Goal: Task Accomplishment & Management: Complete application form

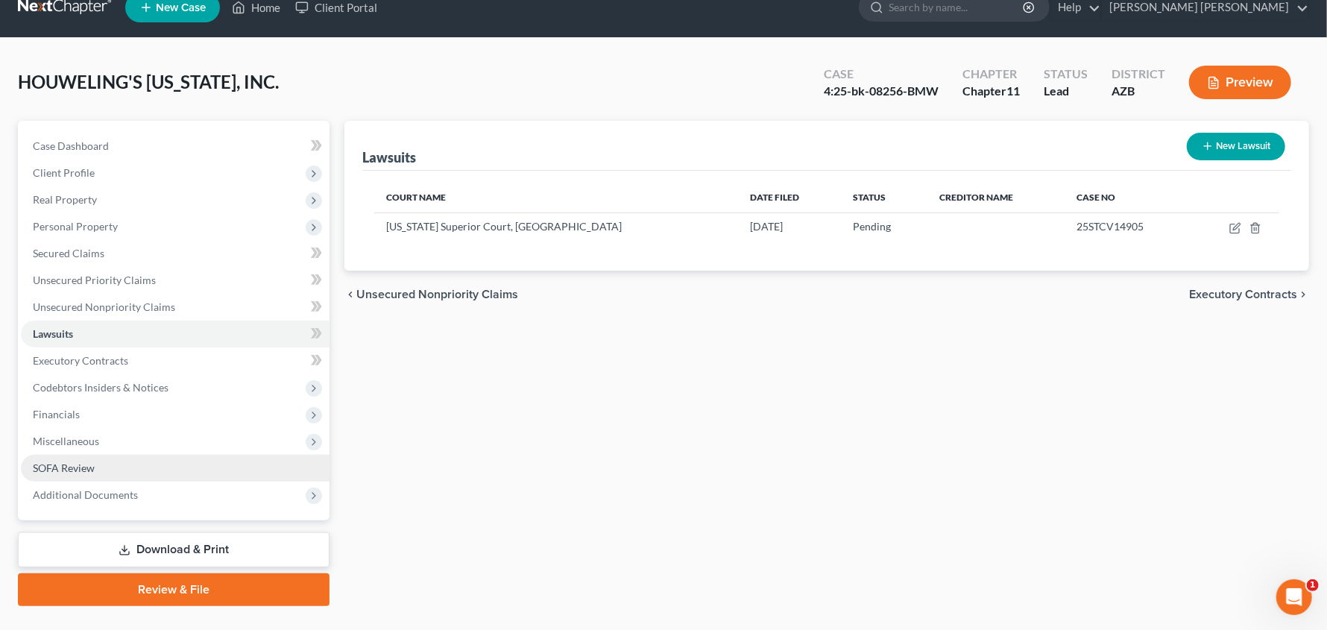
scroll to position [54, 0]
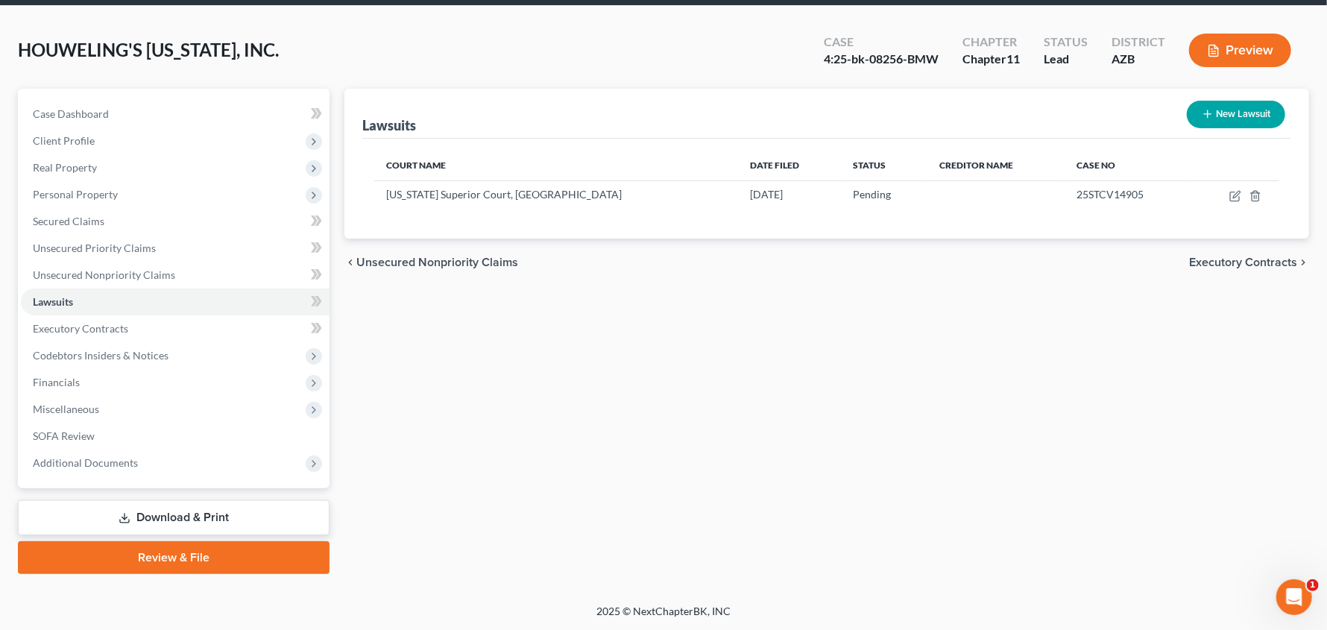
click at [145, 514] on link "Download & Print" at bounding box center [174, 517] width 312 height 35
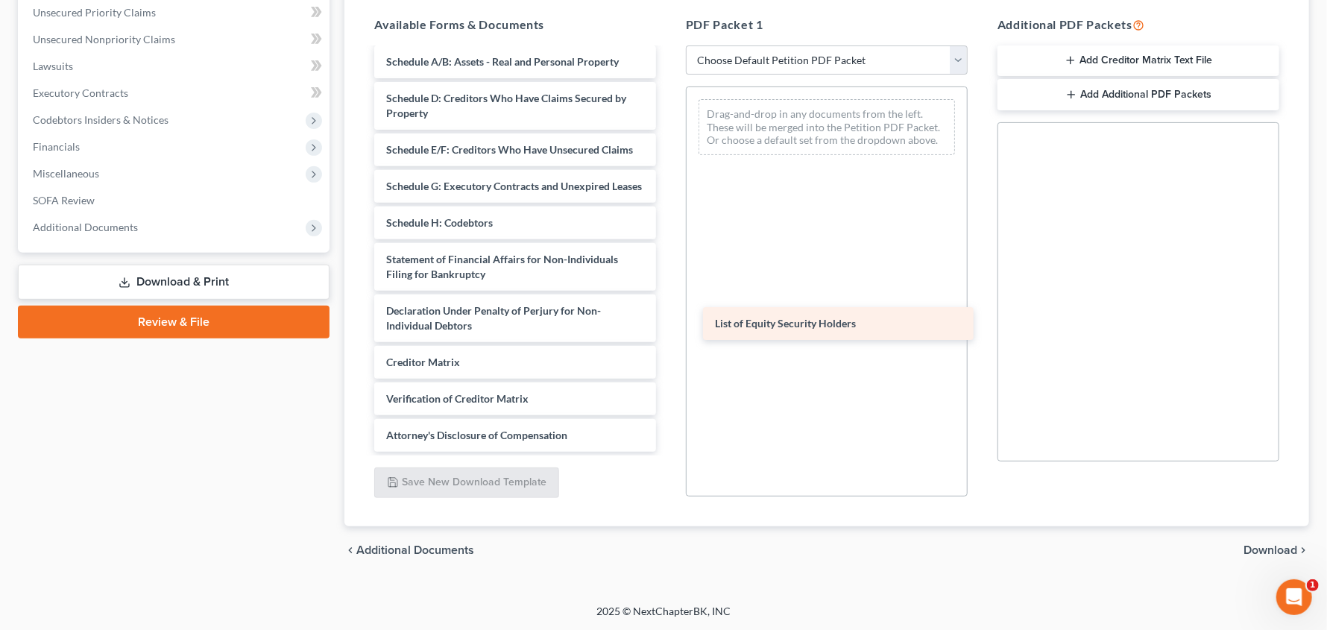
scroll to position [245, 0]
drag, startPoint x: 475, startPoint y: 437, endPoint x: 815, endPoint y: 318, distance: 360.0
click at [668, 318] on div "List of Equity Security Holders F2025-P13_HCI_Accounts_Payable_Aging.pdf F2025_…" at bounding box center [515, 142] width 306 height 619
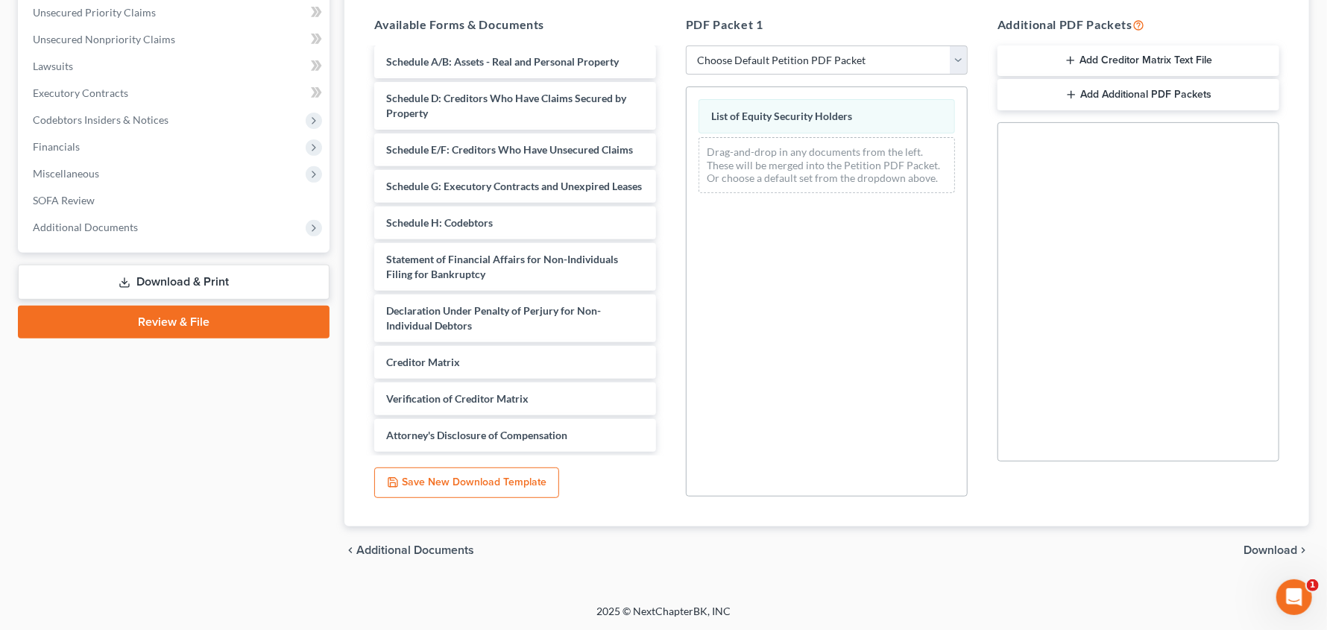
click at [1261, 551] on span "Download" at bounding box center [1270, 550] width 54 height 12
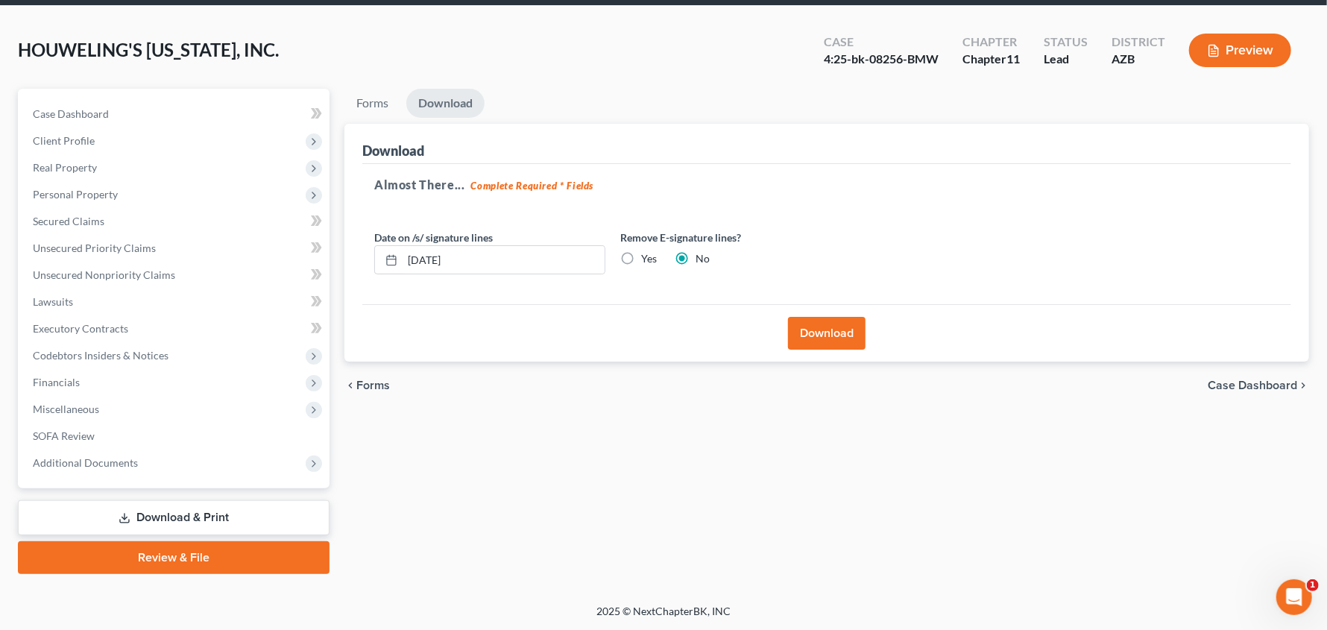
click at [641, 258] on label "Yes" at bounding box center [649, 258] width 16 height 15
click at [647, 258] on input "Yes" at bounding box center [652, 256] width 10 height 10
radio input "true"
radio input "false"
drag, startPoint x: 809, startPoint y: 327, endPoint x: 816, endPoint y: 334, distance: 9.5
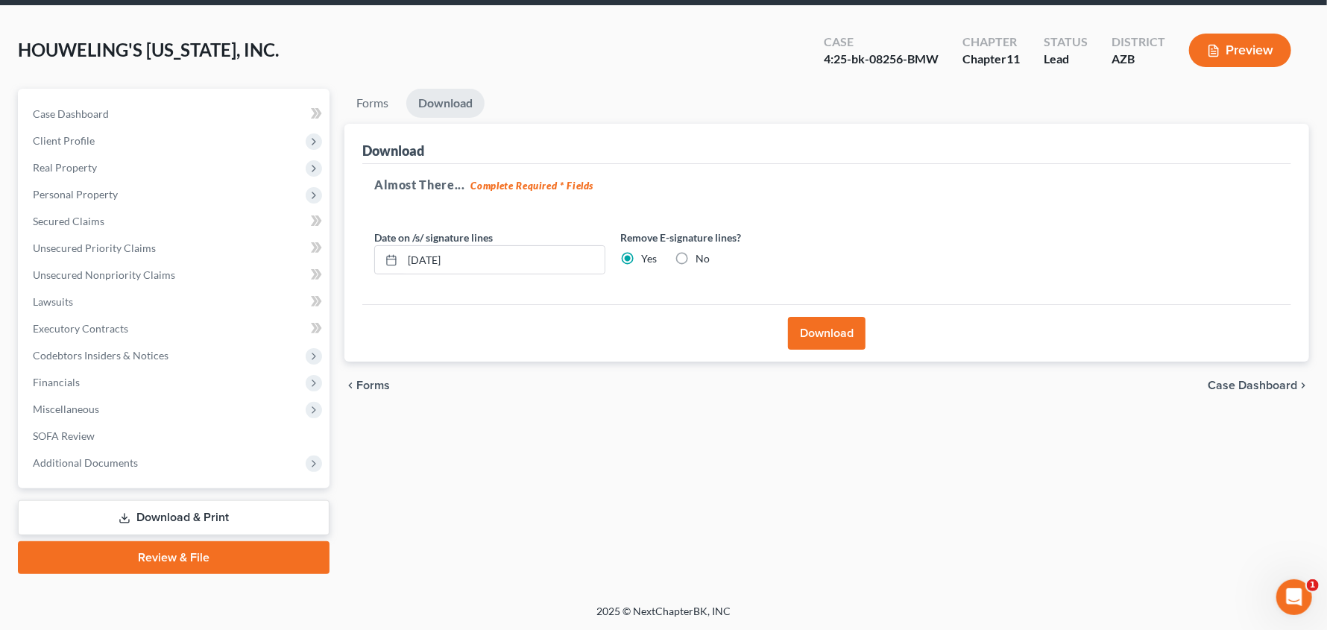
click at [810, 330] on button "Download" at bounding box center [827, 333] width 78 height 33
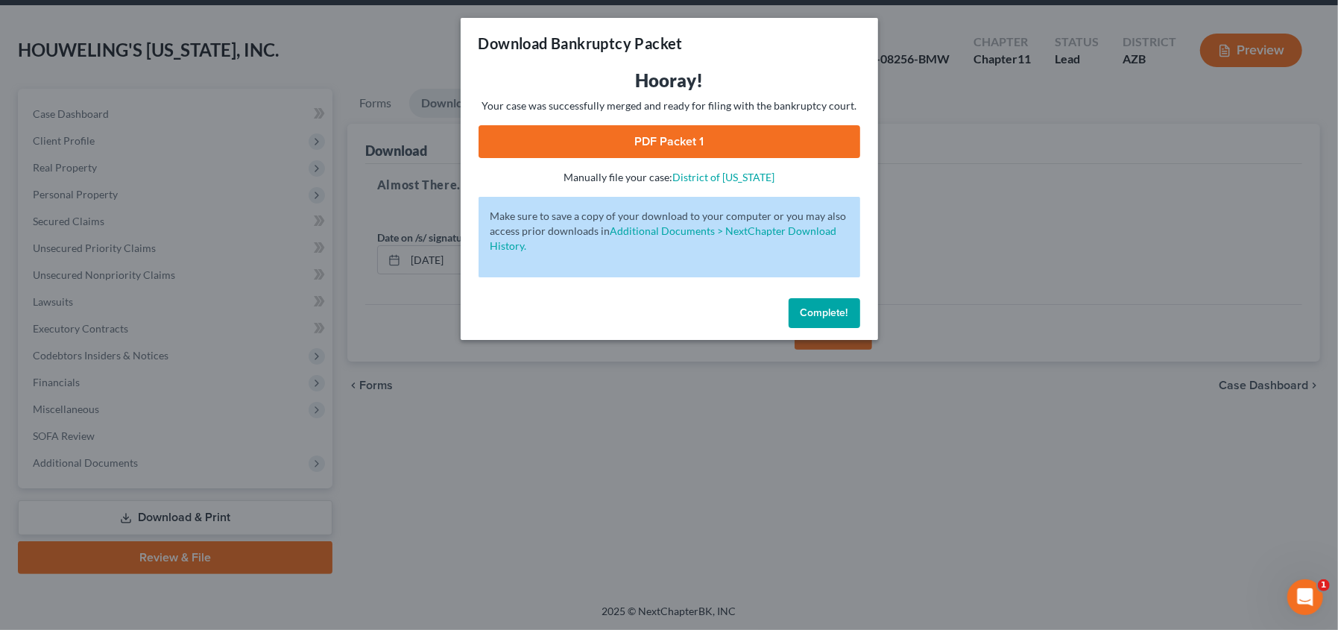
click at [726, 146] on link "PDF Packet 1" at bounding box center [670, 141] width 382 height 33
click at [821, 315] on span "Complete!" at bounding box center [825, 312] width 48 height 13
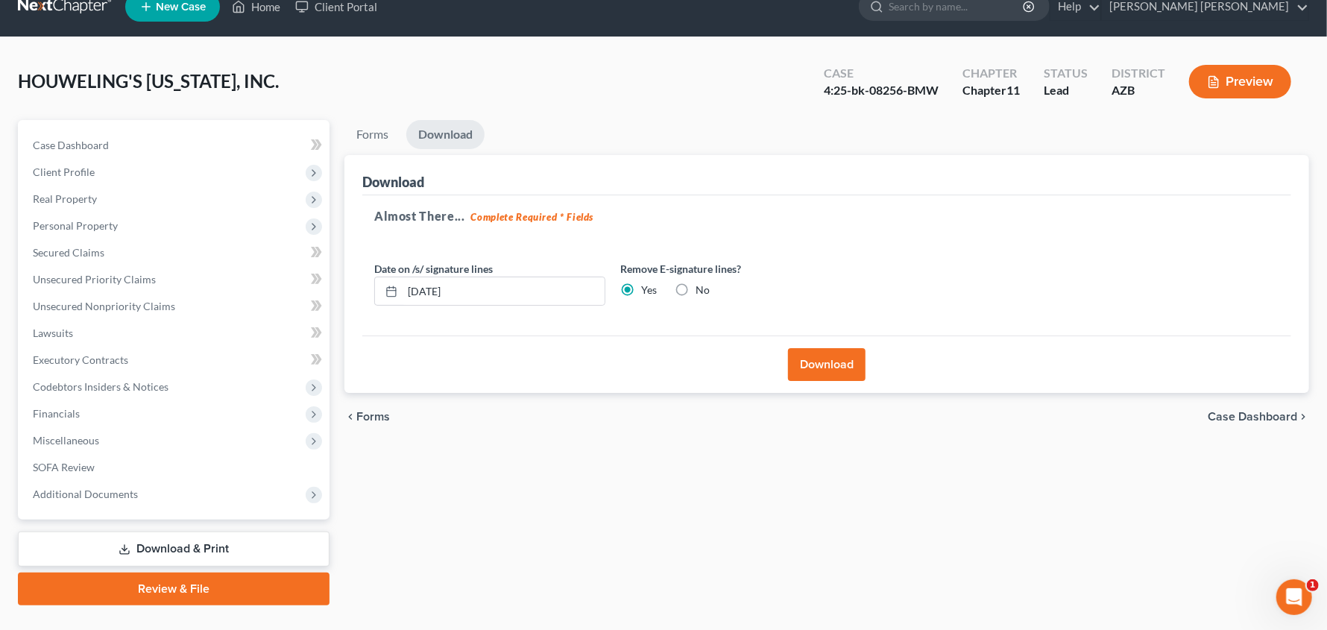
scroll to position [0, 0]
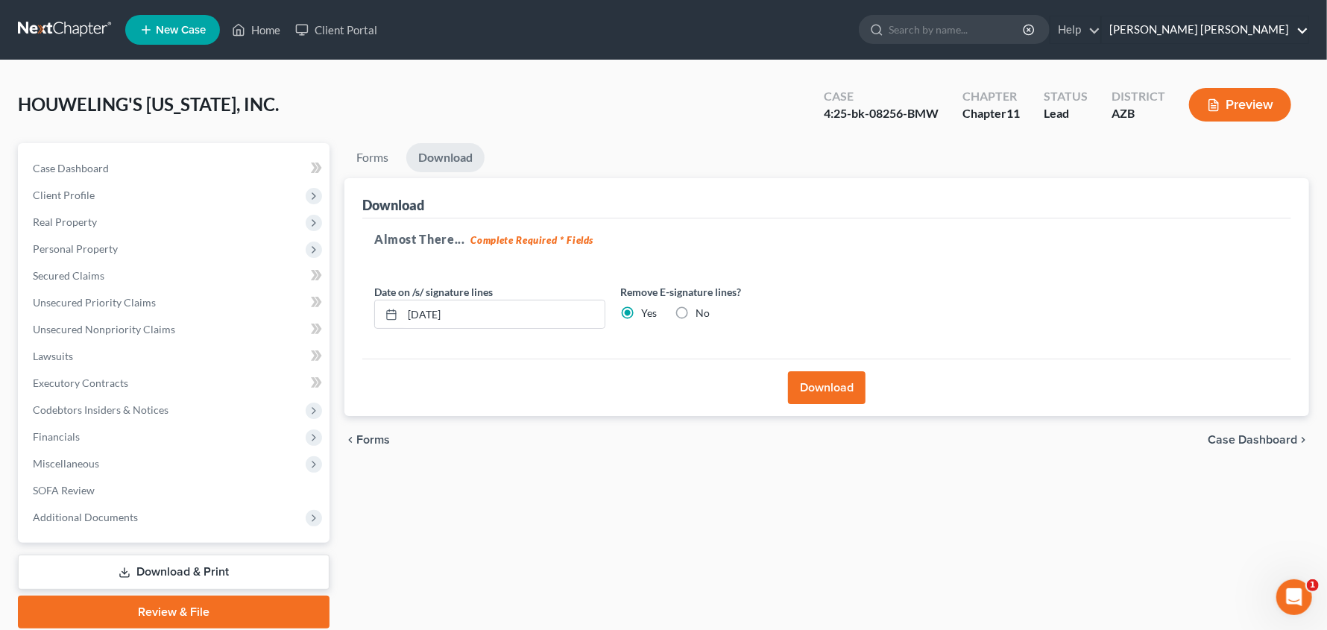
drag, startPoint x: 1309, startPoint y: 33, endPoint x: 1298, endPoint y: 43, distance: 15.3
click at [1307, 33] on link "[PERSON_NAME] [PERSON_NAME]" at bounding box center [1205, 29] width 206 height 27
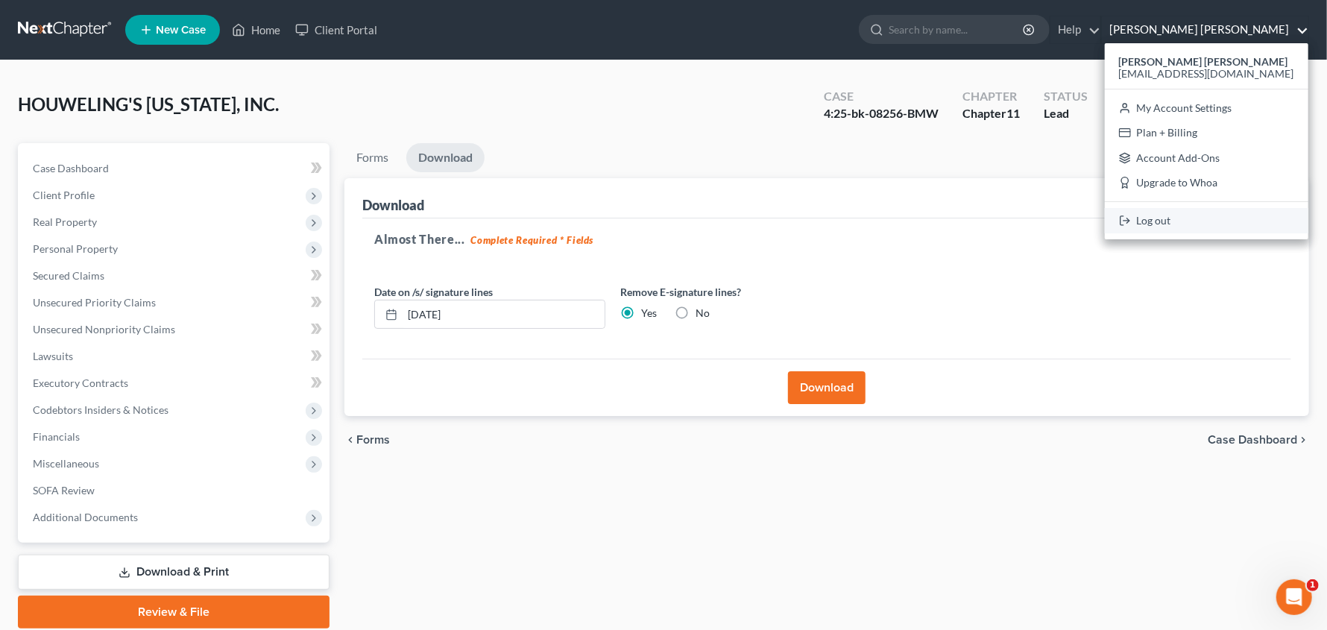
click at [1200, 217] on link "Log out" at bounding box center [1207, 220] width 204 height 25
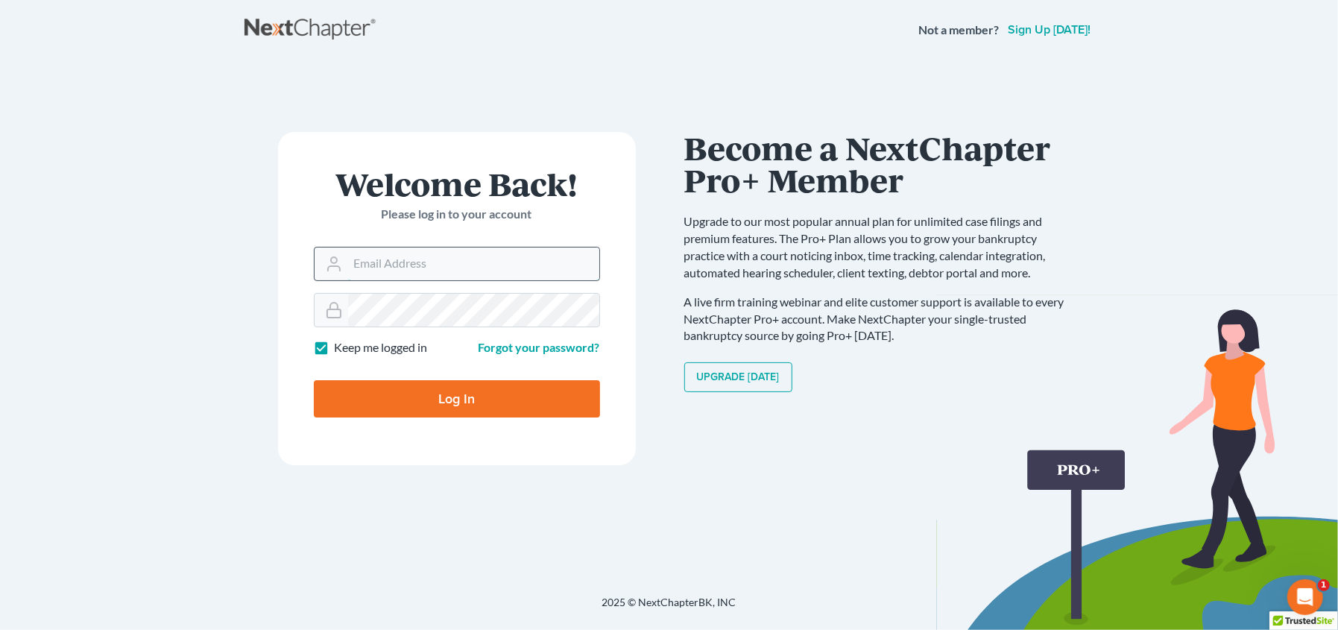
click at [386, 262] on input "Email Address" at bounding box center [473, 263] width 251 height 33
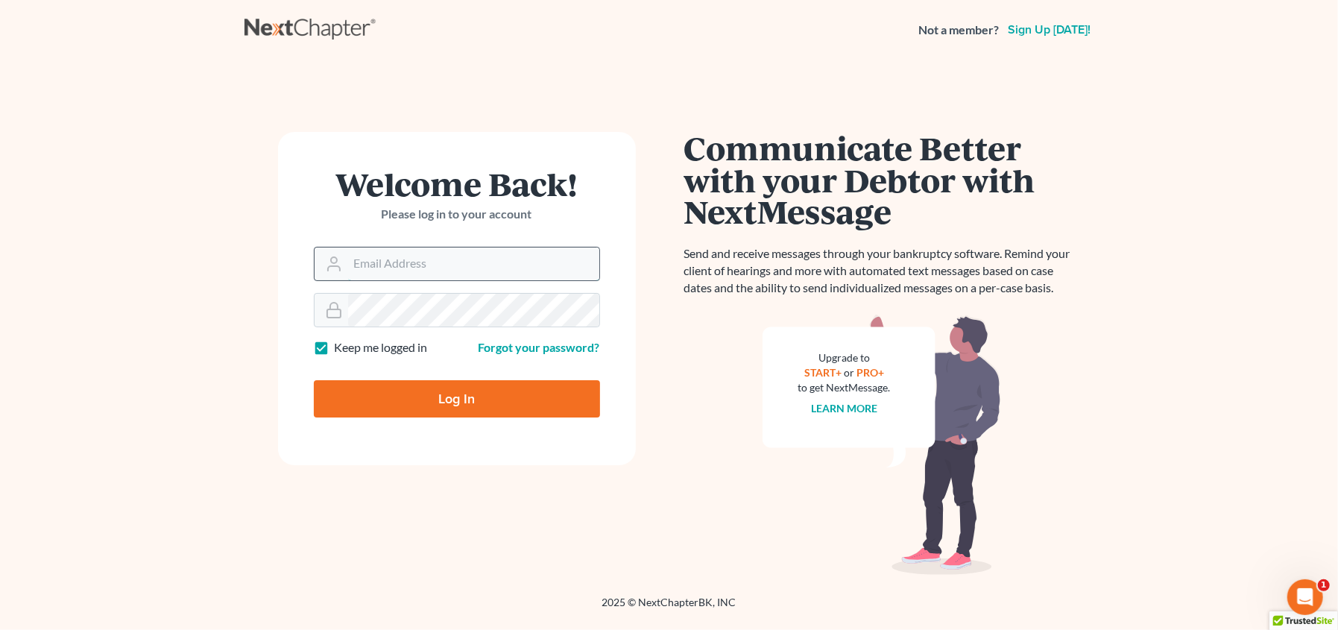
click at [352, 268] on input "Email Address" at bounding box center [473, 263] width 251 height 33
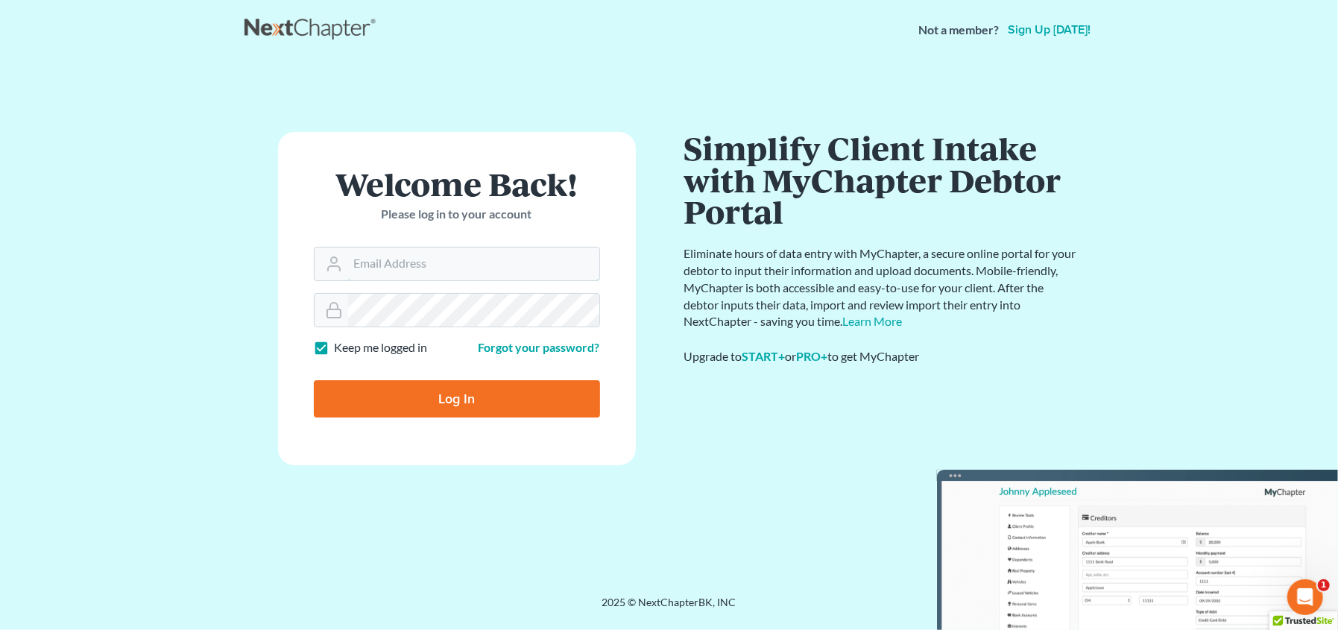
type input "[EMAIL_ADDRESS][DOMAIN_NAME]"
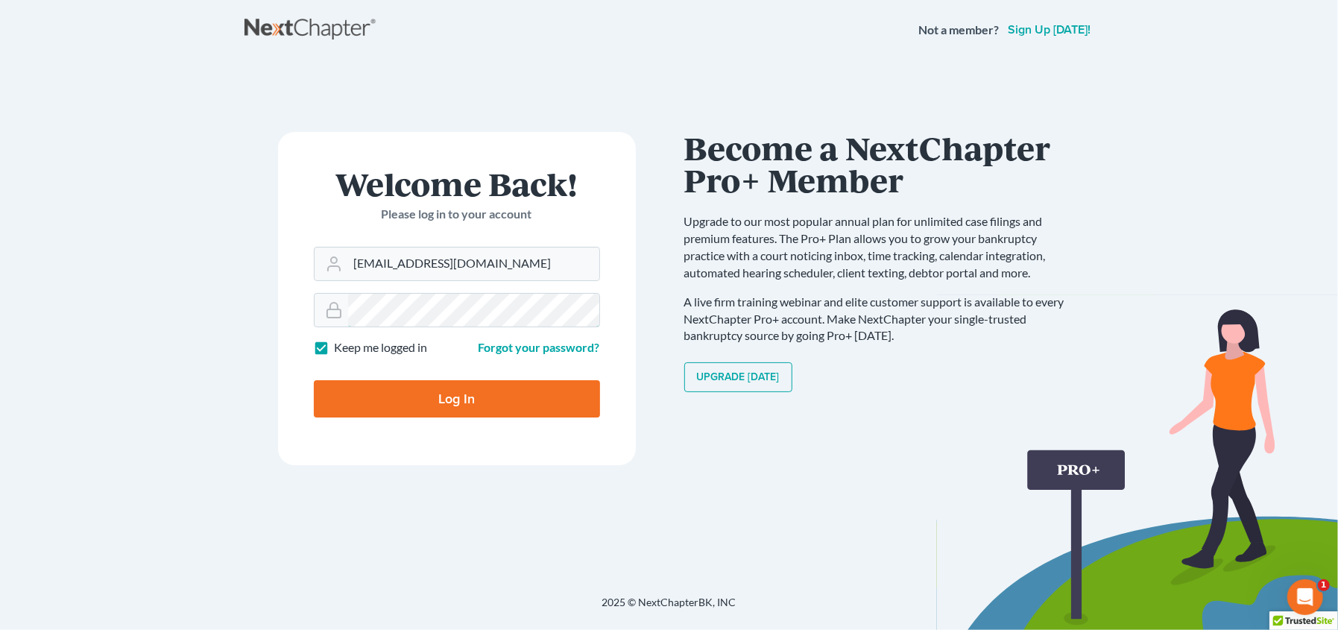
click at [314, 380] on input "Log In" at bounding box center [457, 398] width 286 height 37
type input "Thinking..."
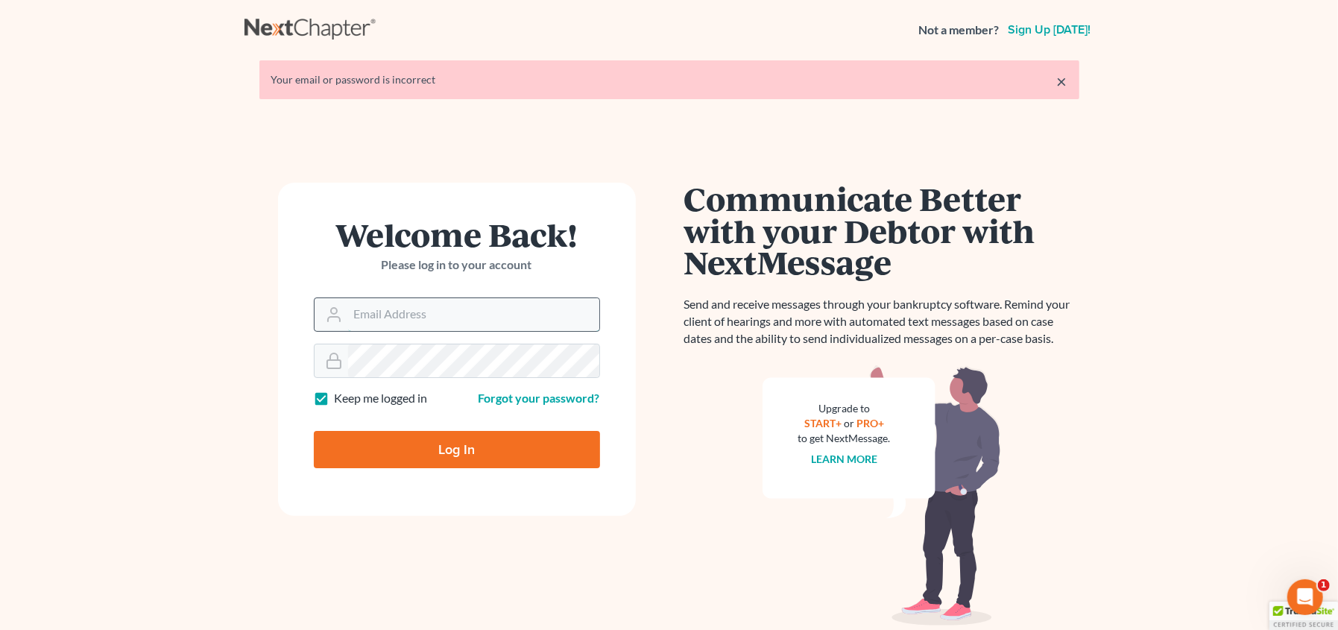
drag, startPoint x: 0, startPoint y: 0, endPoint x: 437, endPoint y: 305, distance: 532.7
click at [437, 305] on input "Email Address" at bounding box center [473, 314] width 251 height 33
type input "[EMAIL_ADDRESS][DOMAIN_NAME]"
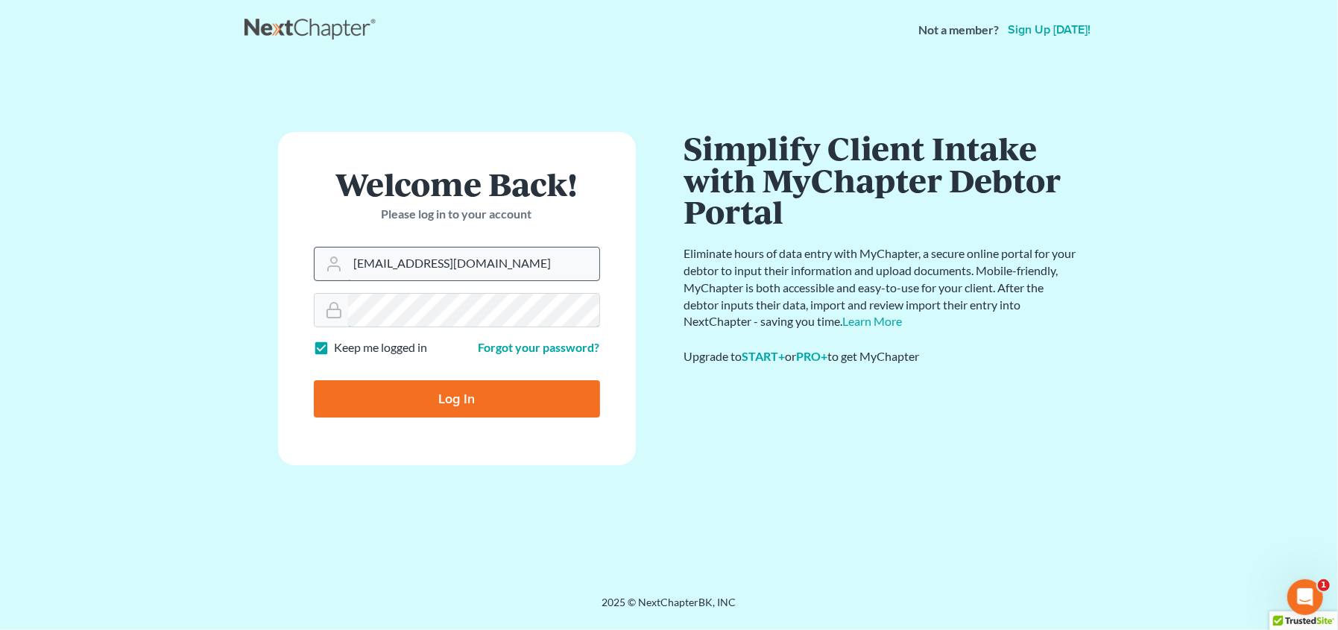
click at [314, 380] on input "Log In" at bounding box center [457, 398] width 286 height 37
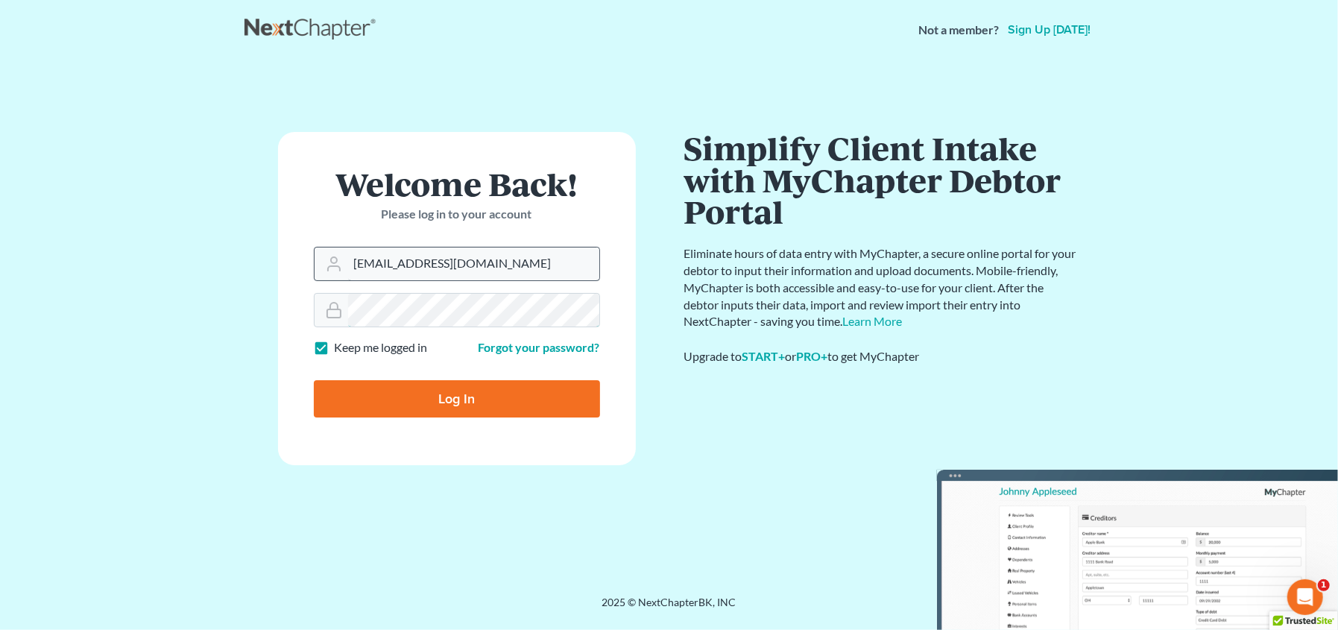
type input "Thinking..."
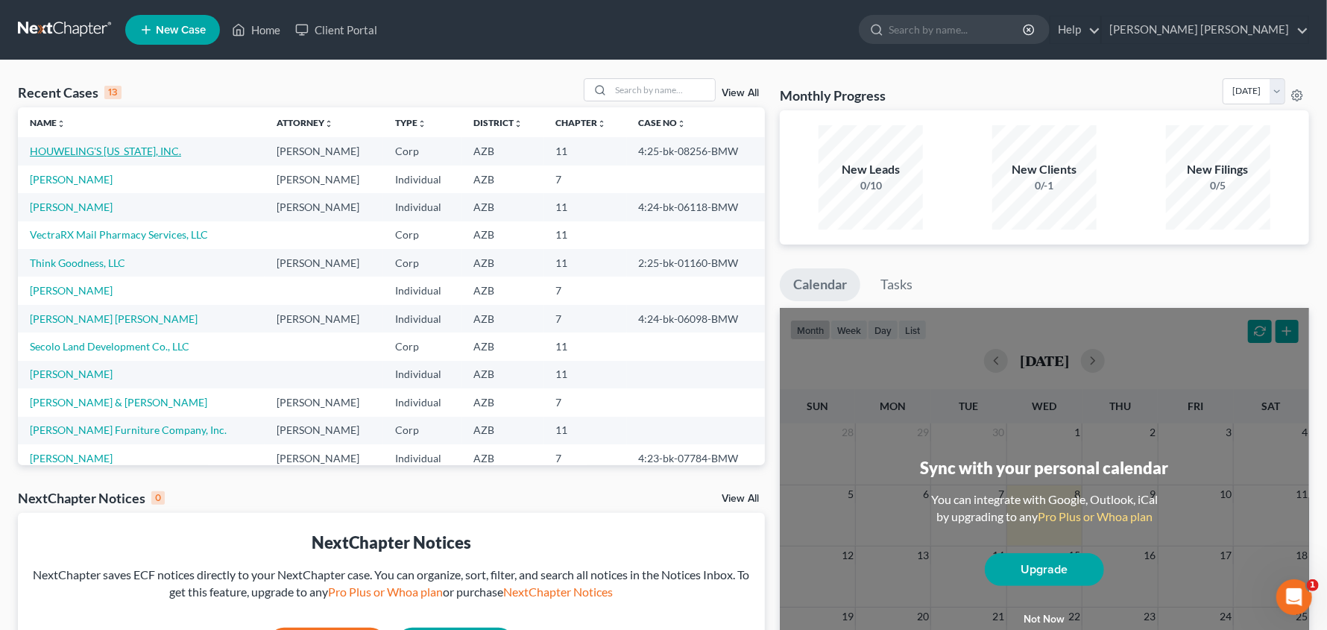
click at [106, 151] on link "HOUWELING'S [US_STATE], INC." at bounding box center [105, 151] width 151 height 13
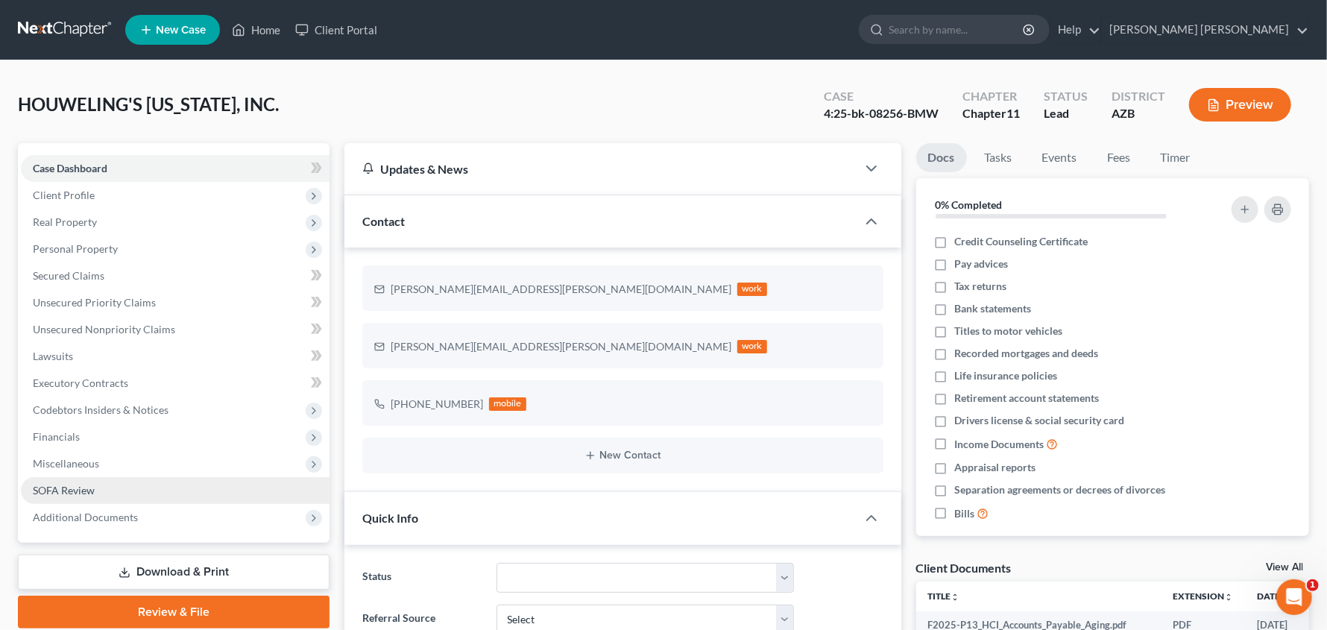
click at [76, 488] on span "SOFA Review" at bounding box center [64, 490] width 62 height 13
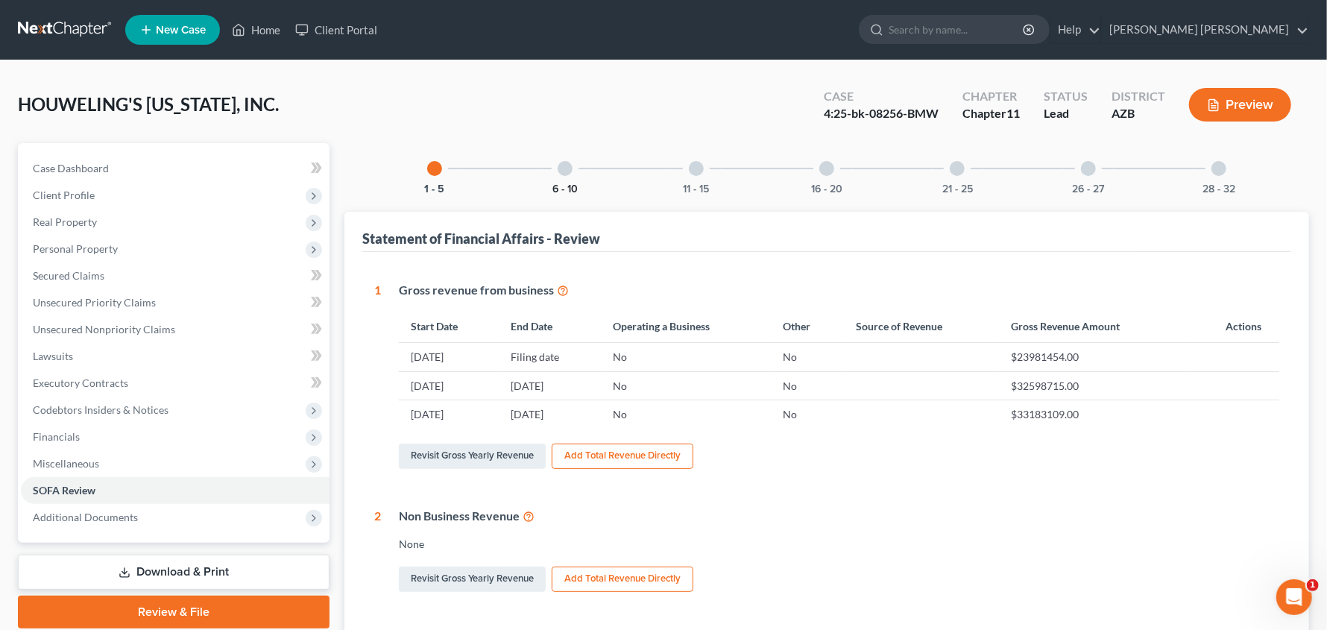
click at [572, 186] on button "6 - 10" at bounding box center [564, 189] width 25 height 10
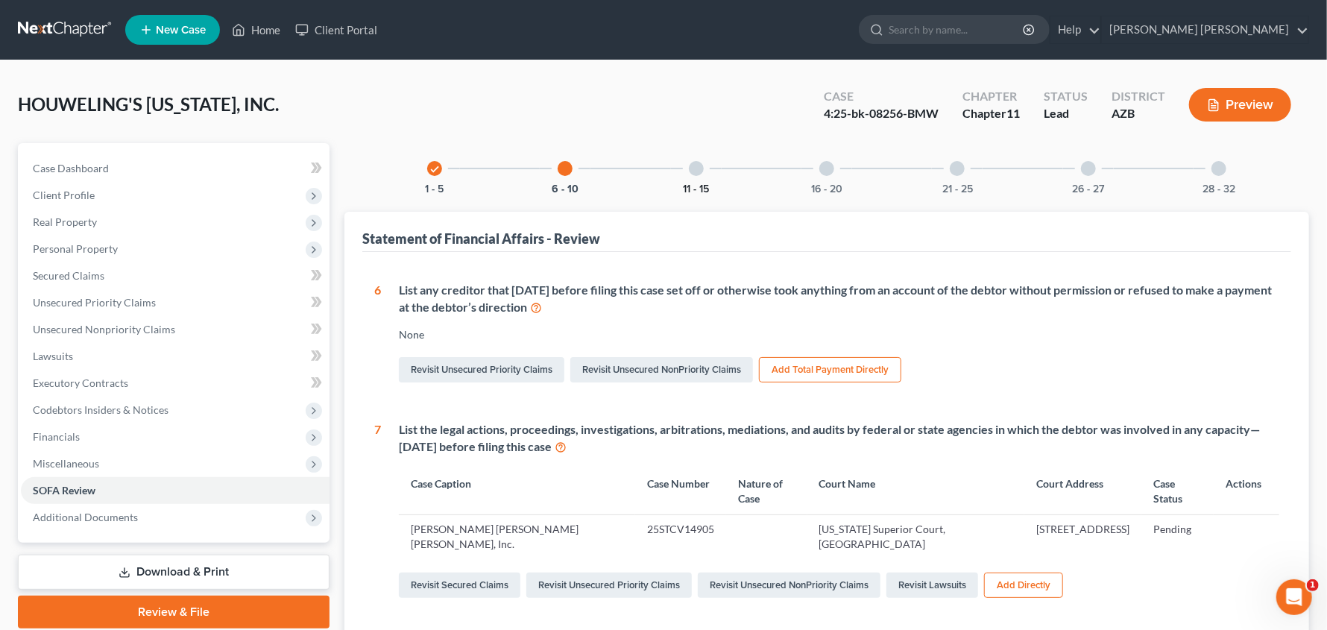
click at [698, 186] on button "11 - 15" at bounding box center [696, 189] width 26 height 10
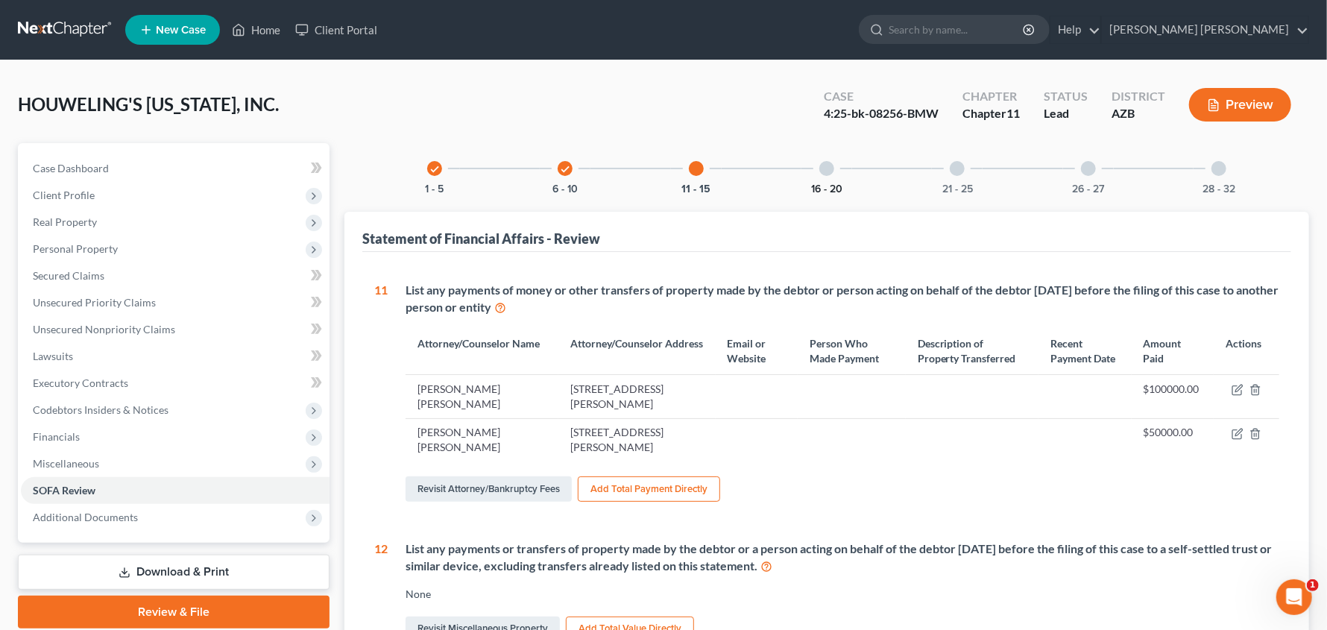
click at [830, 187] on button "16 - 20" at bounding box center [826, 189] width 31 height 10
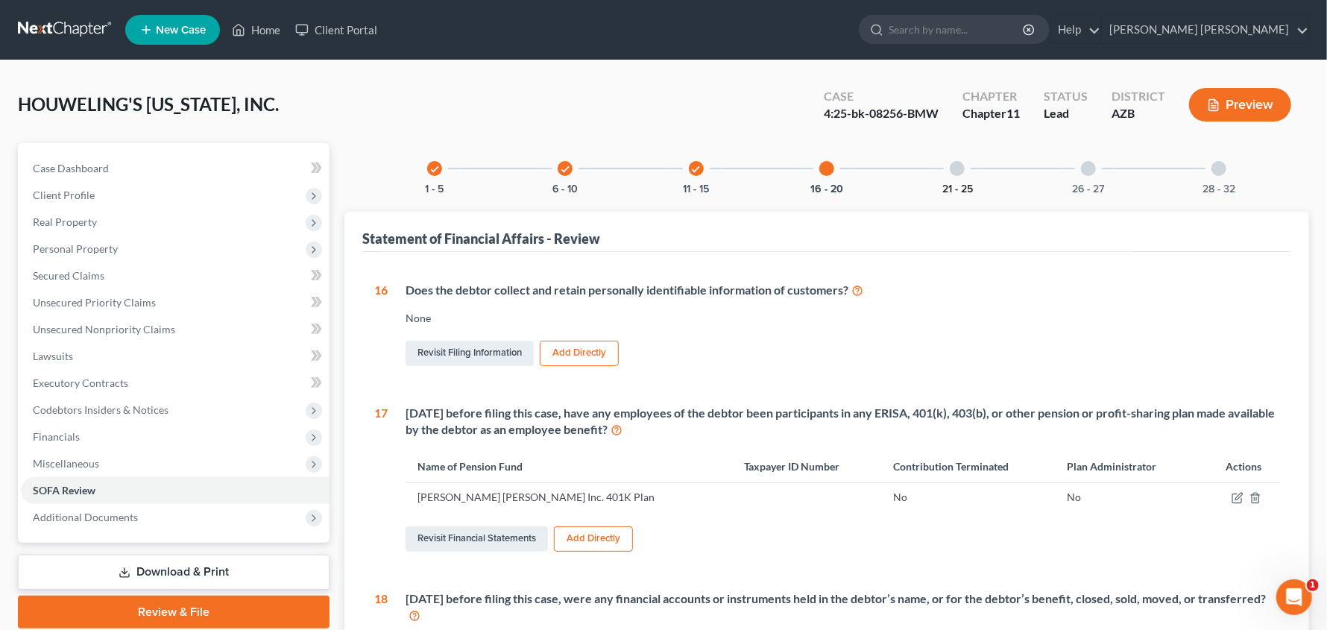
click at [952, 186] on button "21 - 25" at bounding box center [957, 189] width 31 height 10
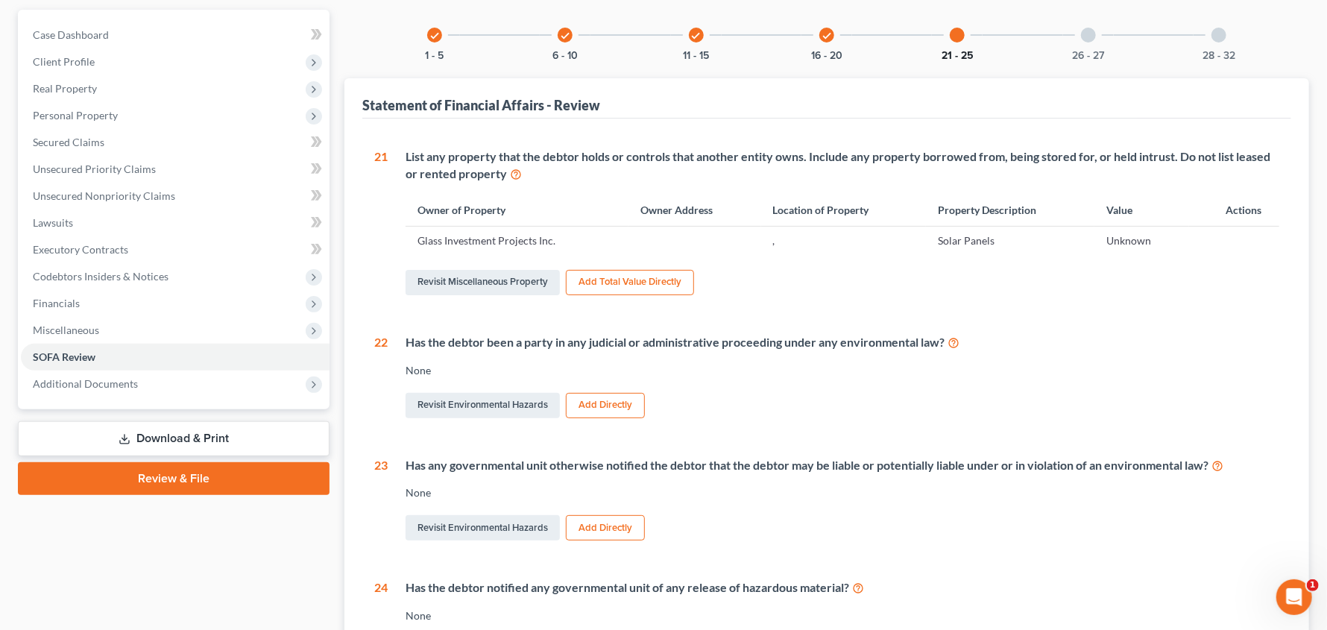
scroll to position [19, 0]
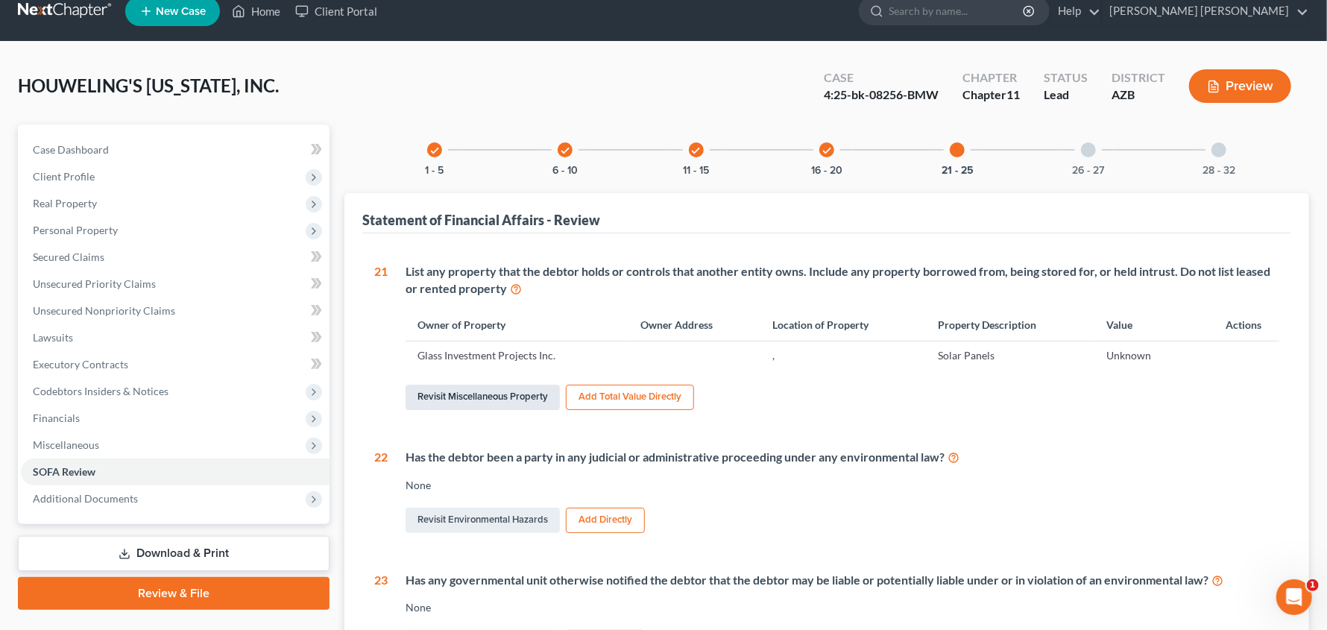
click at [481, 396] on link "Revisit Miscellaneous Property" at bounding box center [483, 397] width 154 height 25
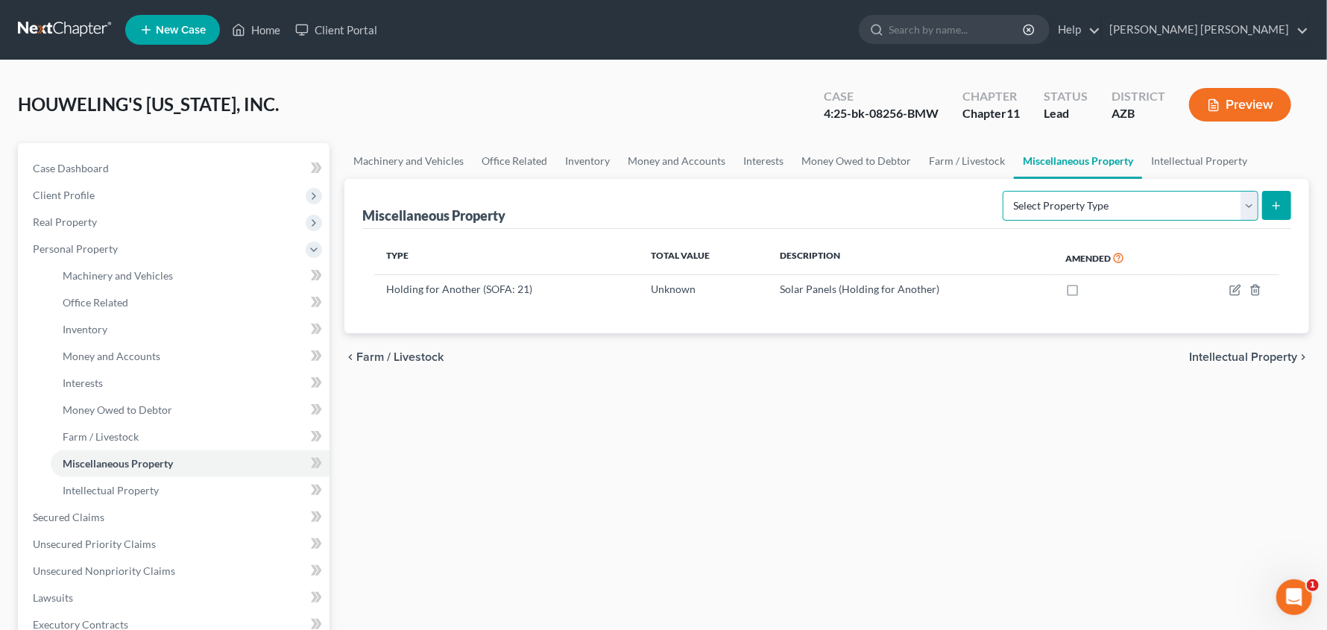
click at [1248, 197] on select "Select Property Type Assigned for Creditor Benefit [DATE] (SOFA: 8) Assigned to…" at bounding box center [1131, 206] width 256 height 30
click at [1253, 203] on select "Select Property Type Assigned for Creditor Benefit [DATE] (SOFA: 8) Assigned to…" at bounding box center [1131, 206] width 256 height 30
click at [1252, 206] on select "Select Property Type Assigned for Creditor Benefit [DATE] (SOFA: 8) Assigned to…" at bounding box center [1131, 206] width 256 height 30
click at [1272, 37] on link "[PERSON_NAME] [PERSON_NAME]" at bounding box center [1205, 29] width 206 height 27
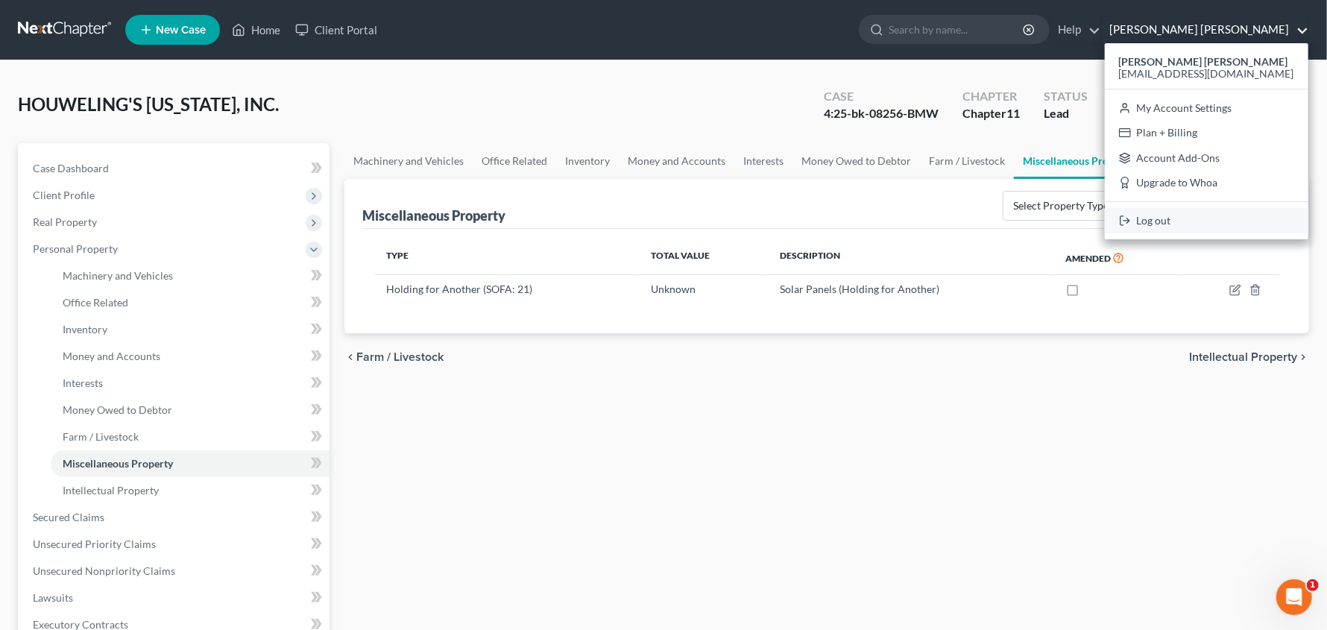
click at [1241, 221] on link "Log out" at bounding box center [1207, 220] width 204 height 25
